Goal: Navigation & Orientation: Find specific page/section

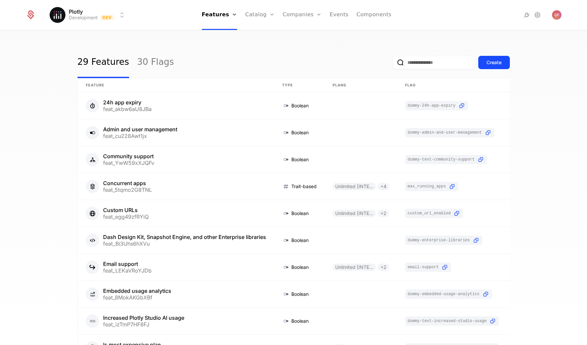
click at [267, 16] on link "Catalog" at bounding box center [260, 15] width 30 height 30
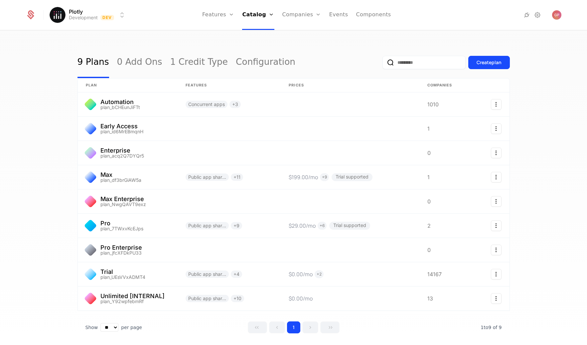
click at [540, 15] on icon at bounding box center [538, 15] width 8 height 8
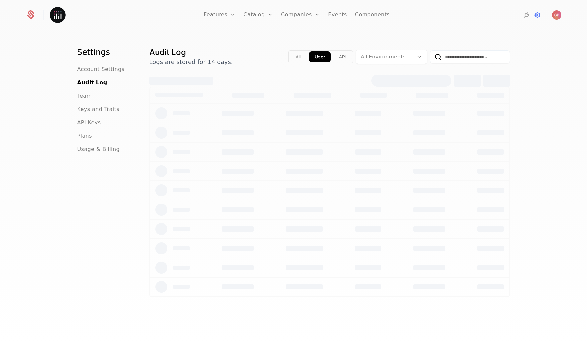
click at [85, 122] on span "API Keys" at bounding box center [90, 123] width 24 height 8
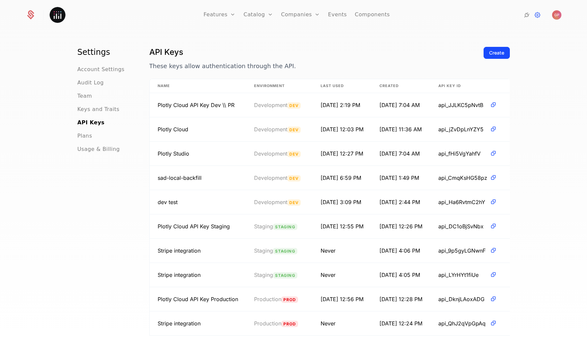
click at [96, 110] on span "Keys and Traits" at bounding box center [99, 109] width 42 height 8
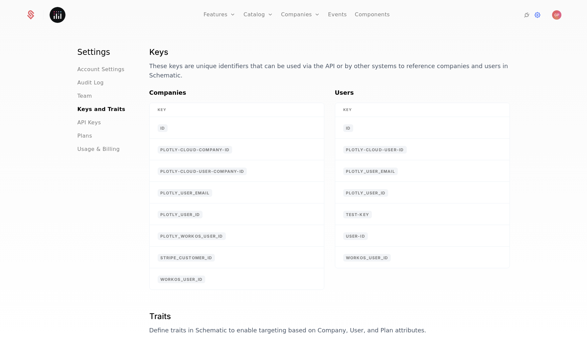
click at [84, 95] on span "Team" at bounding box center [85, 96] width 15 height 8
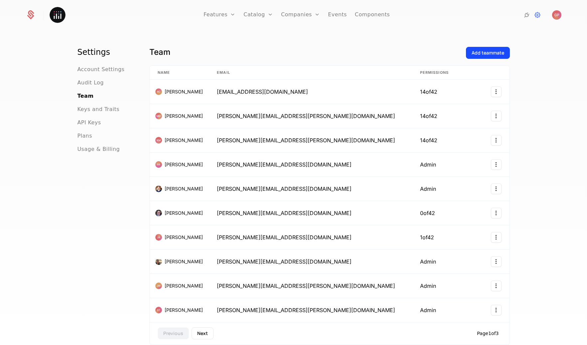
click at [90, 85] on span "Audit Log" at bounding box center [91, 83] width 26 height 8
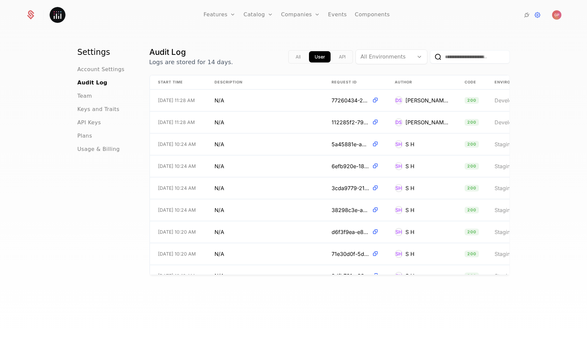
click at [93, 72] on span "Account Settings" at bounding box center [101, 70] width 47 height 8
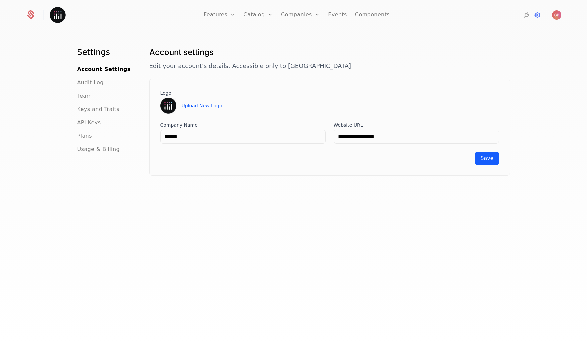
click at [85, 121] on span "API Keys" at bounding box center [90, 123] width 24 height 8
